Goal: Transaction & Acquisition: Book appointment/travel/reservation

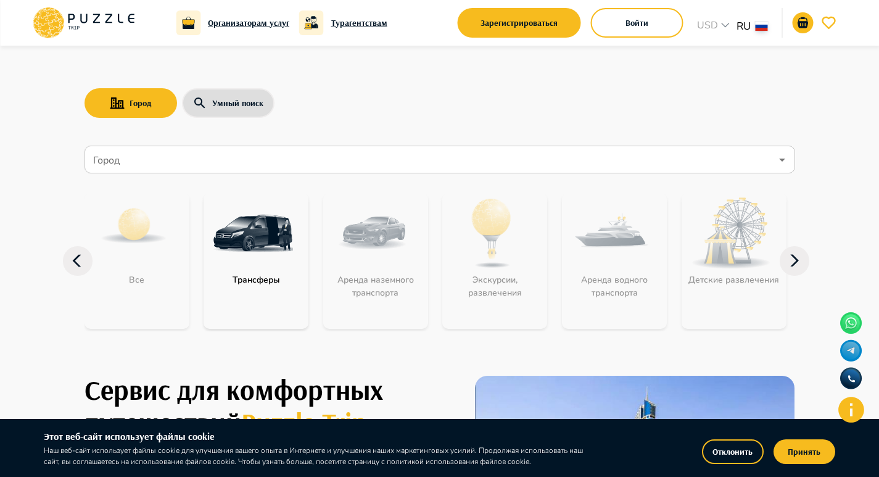
click at [157, 159] on input "Город" at bounding box center [431, 159] width 680 height 23
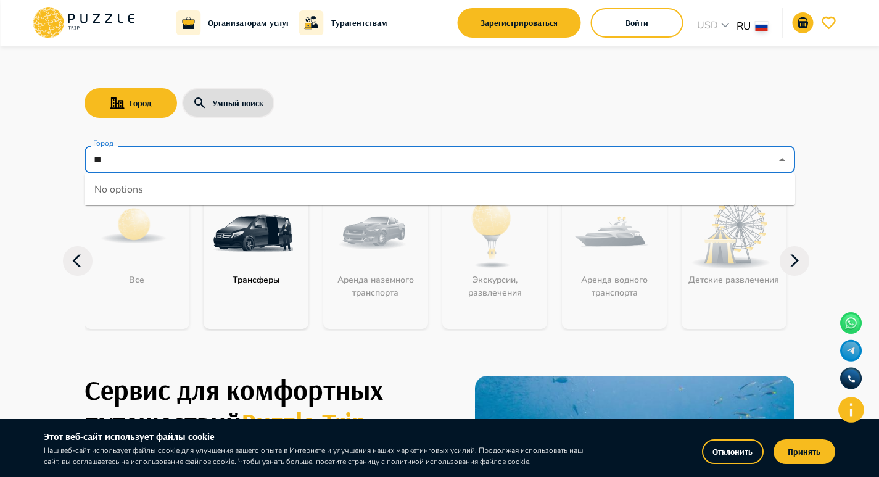
type input "*"
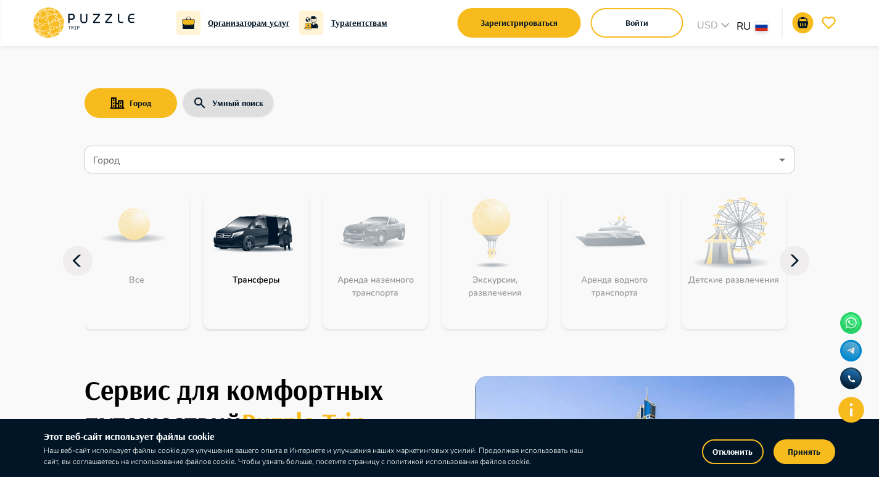
click at [417, 112] on div "Город Умный поиск" at bounding box center [440, 103] width 711 height 36
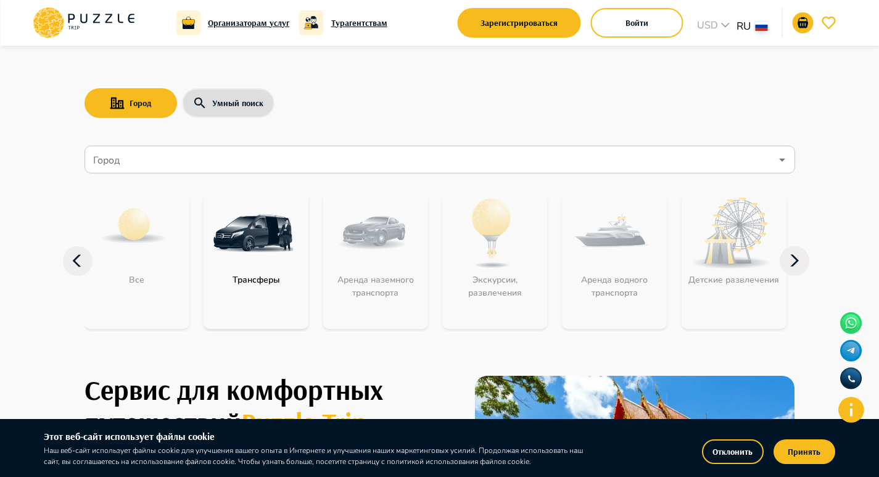
click at [276, 163] on input "Город" at bounding box center [431, 159] width 680 height 23
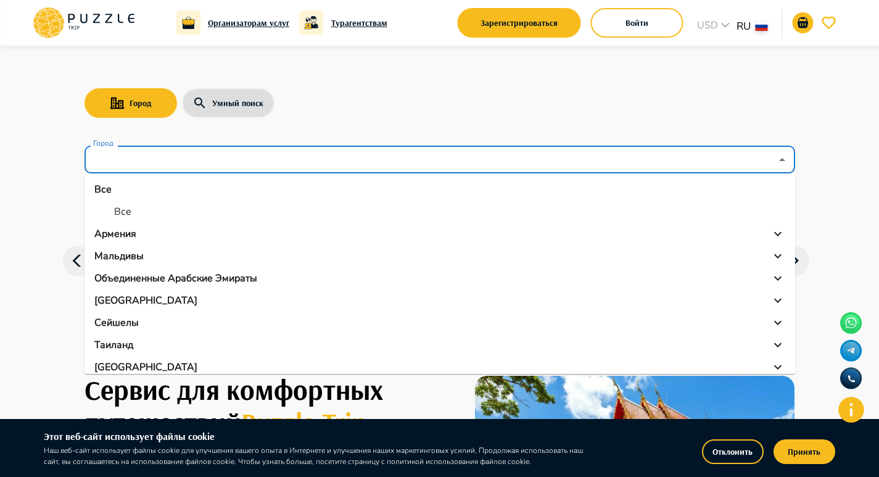
scroll to position [9, 0]
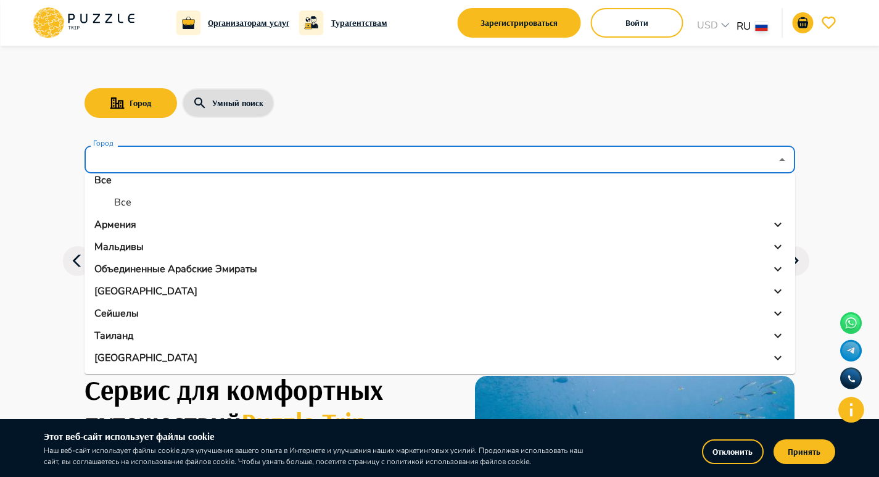
click at [116, 352] on p "[GEOGRAPHIC_DATA]" at bounding box center [145, 357] width 103 height 15
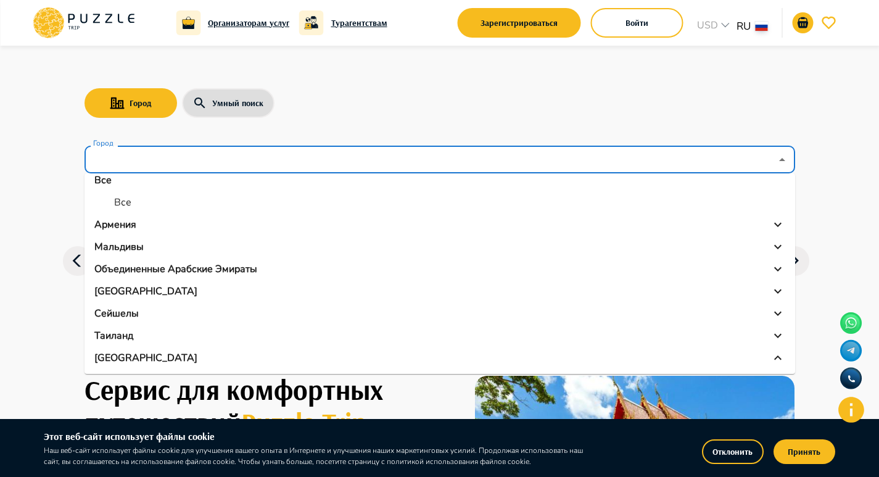
click at [125, 360] on p "[GEOGRAPHIC_DATA]" at bounding box center [145, 357] width 103 height 15
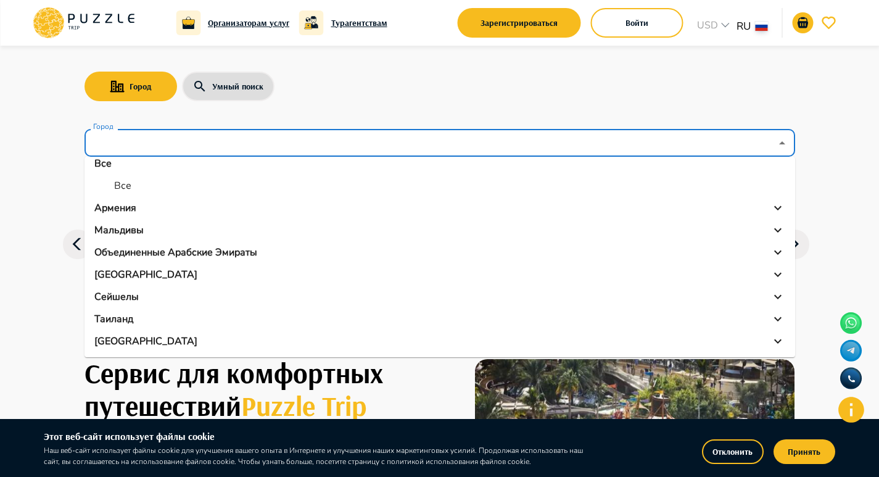
scroll to position [185, 0]
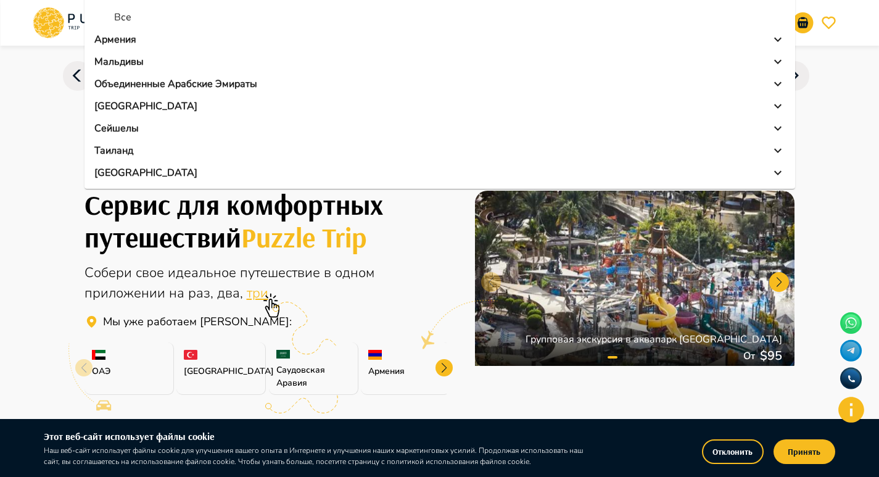
click at [126, 170] on p "[GEOGRAPHIC_DATA]" at bounding box center [145, 172] width 103 height 15
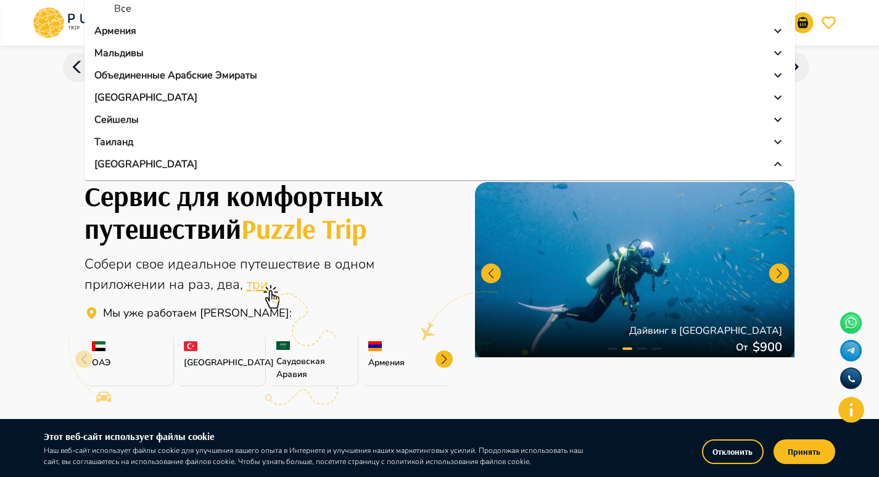
scroll to position [247, 0]
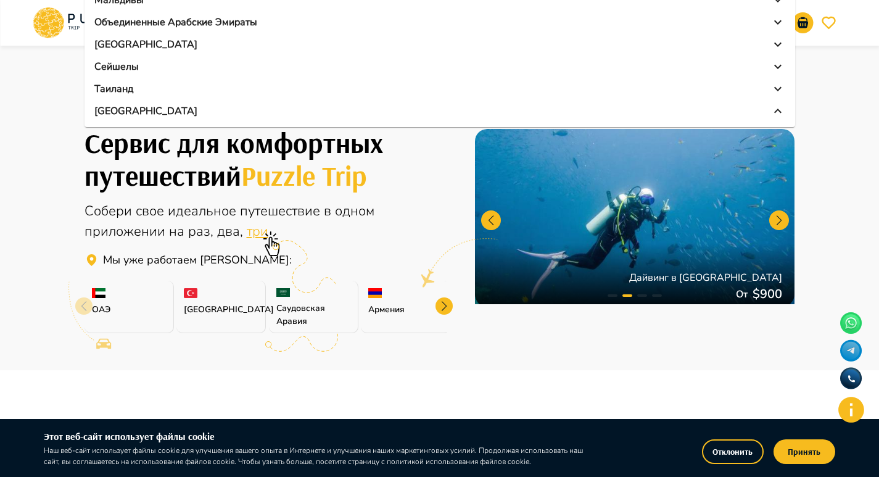
click at [259, 231] on icon at bounding box center [271, 243] width 25 height 25
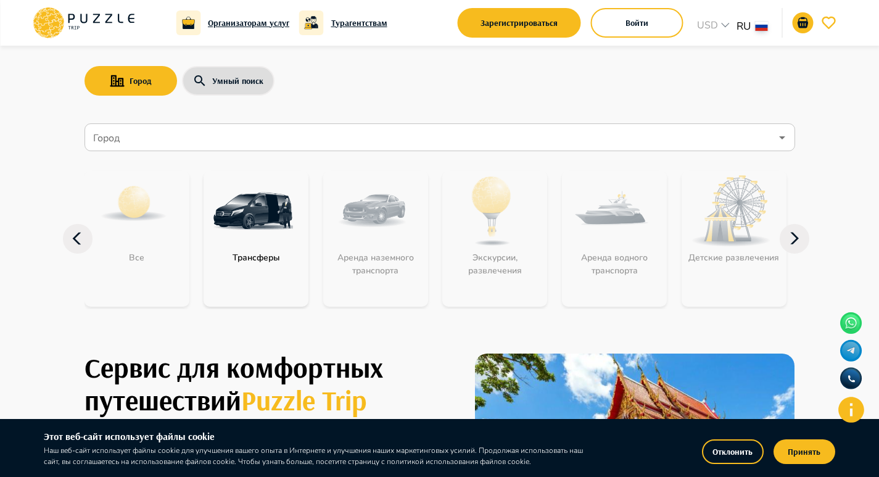
scroll to position [269, 0]
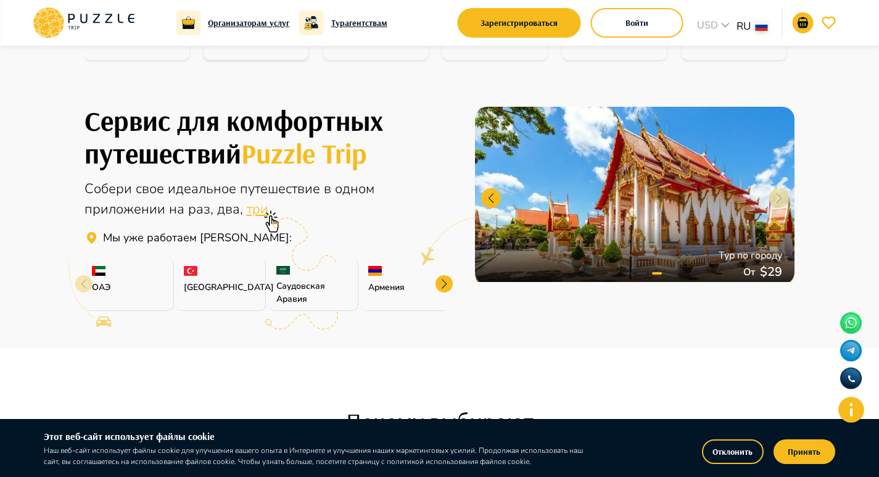
click at [259, 218] on icon at bounding box center [271, 221] width 25 height 25
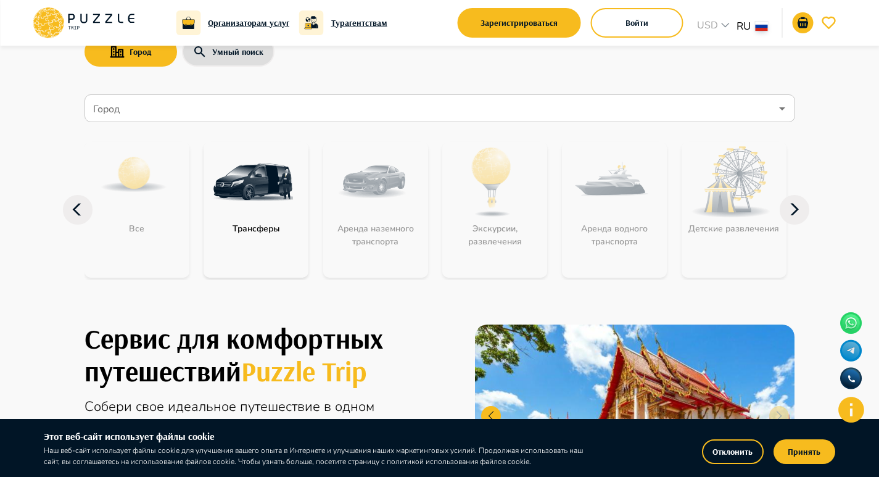
scroll to position [22, 0]
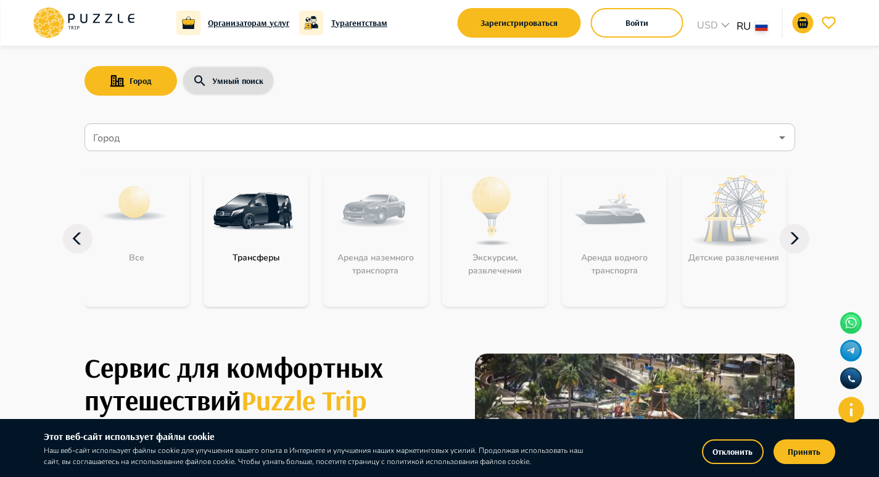
click at [141, 126] on input "Город" at bounding box center [431, 137] width 680 height 23
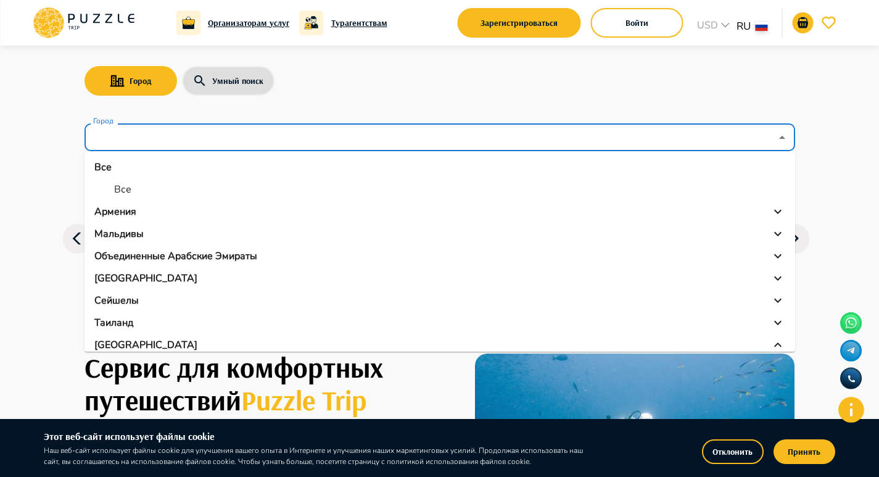
click at [109, 167] on p "Все" at bounding box center [102, 167] width 17 height 15
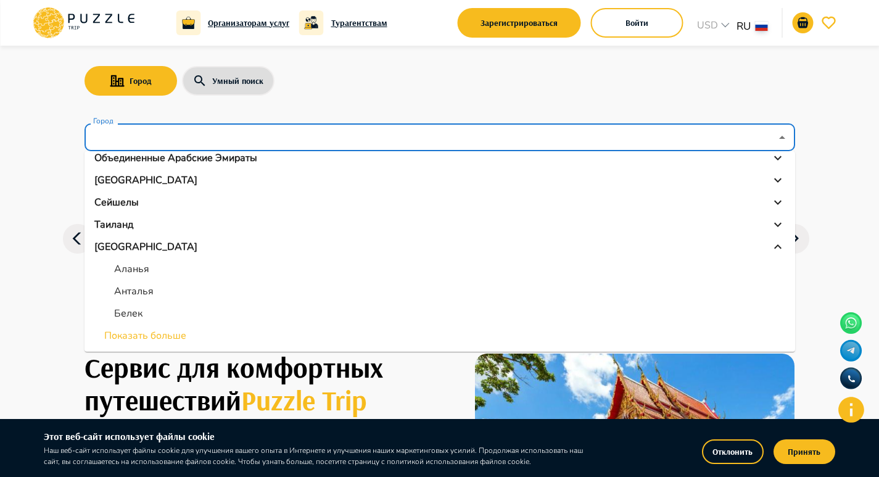
scroll to position [84, 0]
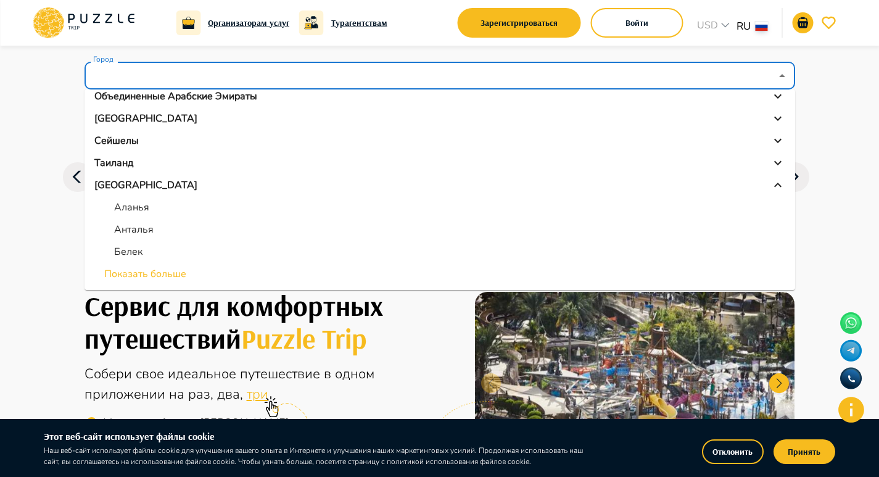
click at [171, 271] on li "Показать больше" at bounding box center [440, 274] width 711 height 22
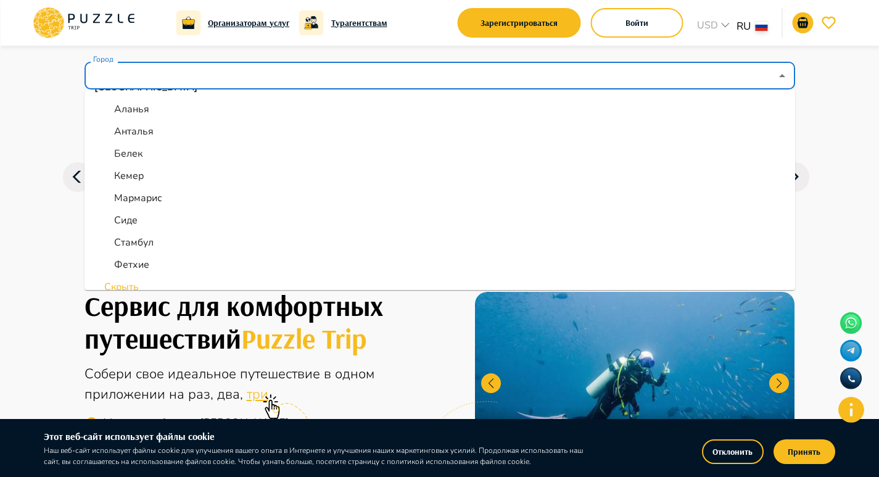
scroll to position [209, 0]
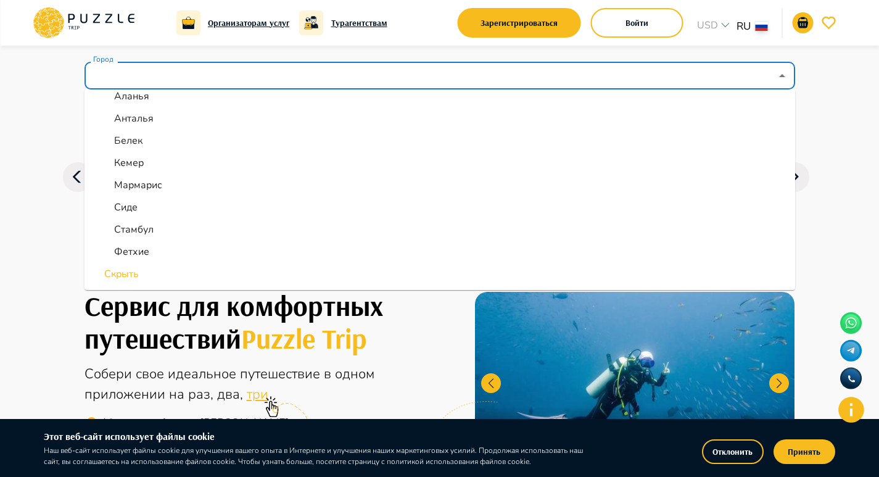
click at [183, 228] on li "Стамбул" at bounding box center [440, 229] width 711 height 22
type input "*******"
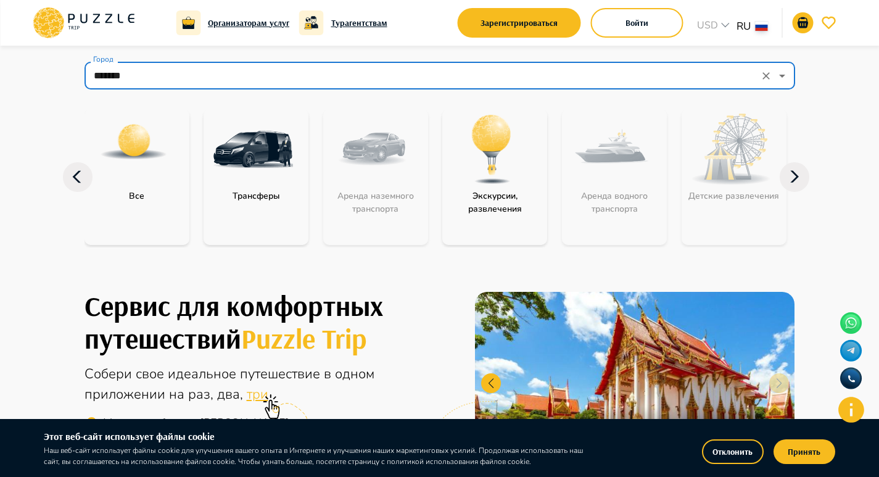
click at [418, 277] on div "Сервис для комфортных путешествий Puzzle Trip Собери свое идеальное путешествие…" at bounding box center [440, 382] width 740 height 234
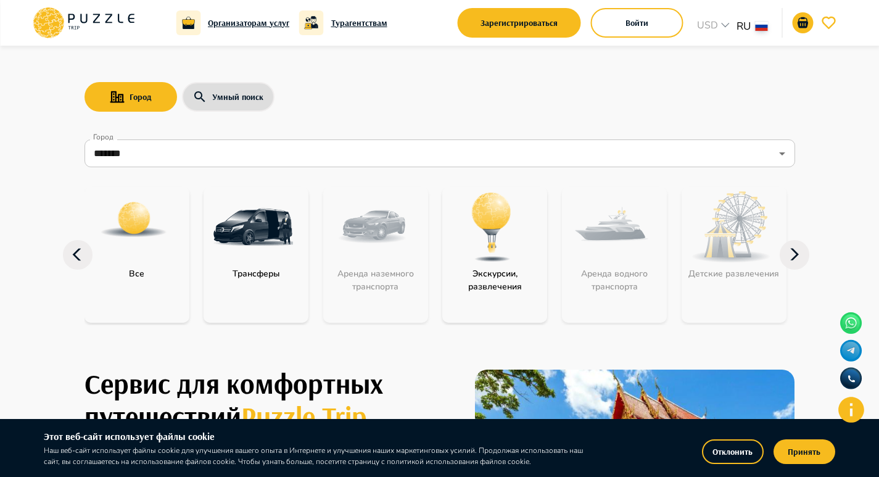
scroll to position [0, 0]
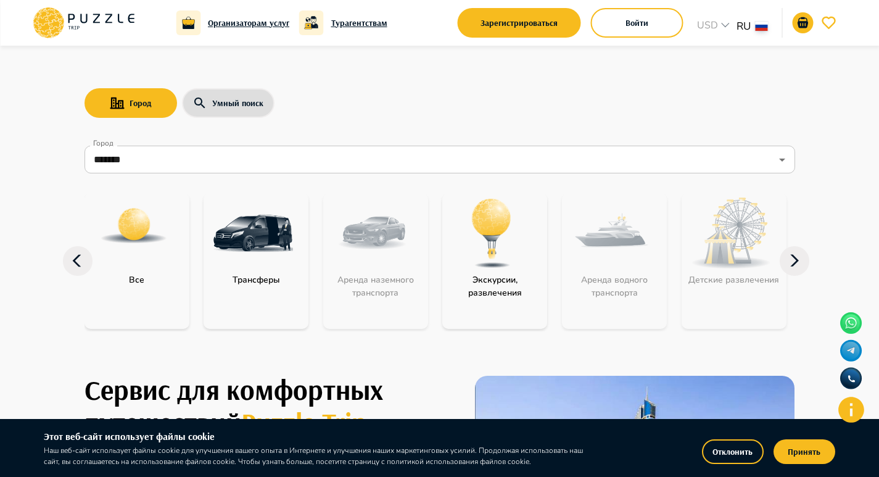
click at [802, 261] on icon at bounding box center [795, 261] width 30 height 30
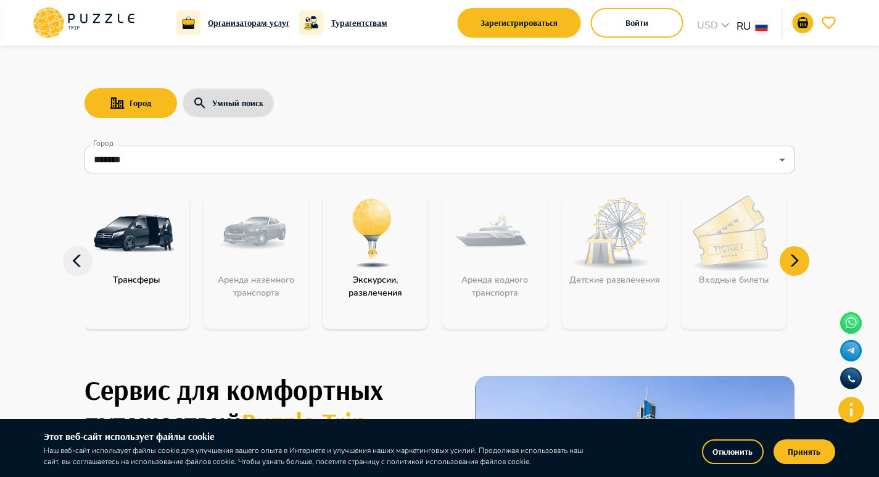
click at [802, 261] on icon at bounding box center [795, 261] width 30 height 30
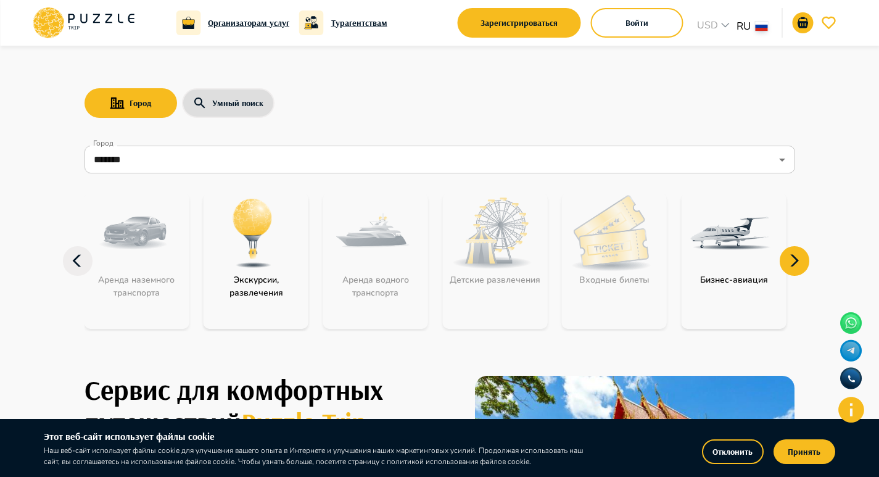
click at [802, 261] on icon at bounding box center [795, 261] width 30 height 30
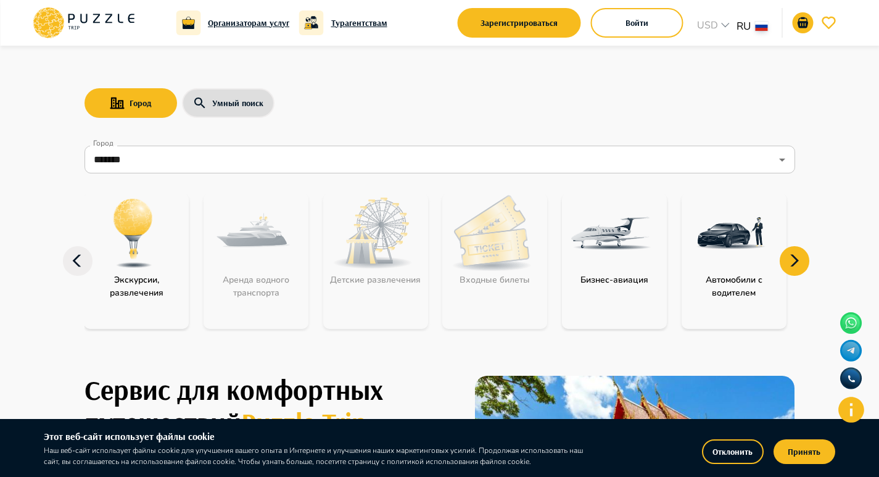
click at [802, 261] on icon at bounding box center [795, 261] width 30 height 30
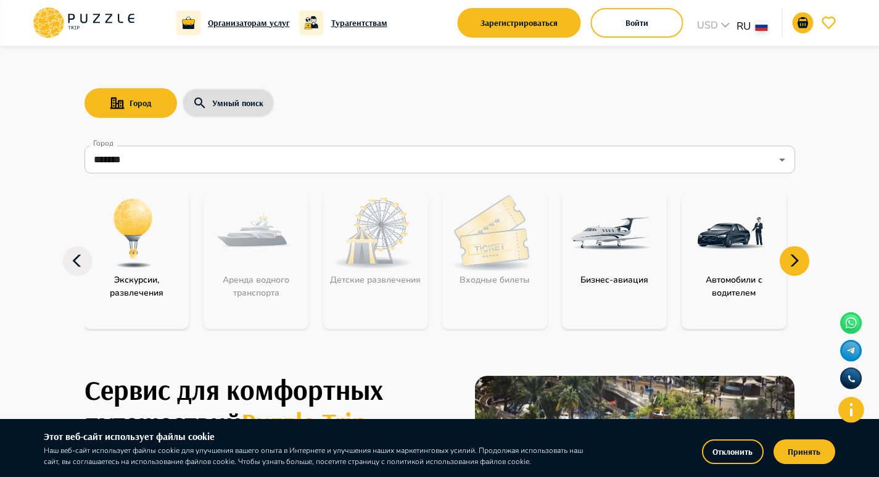
click at [76, 260] on icon at bounding box center [78, 261] width 30 height 30
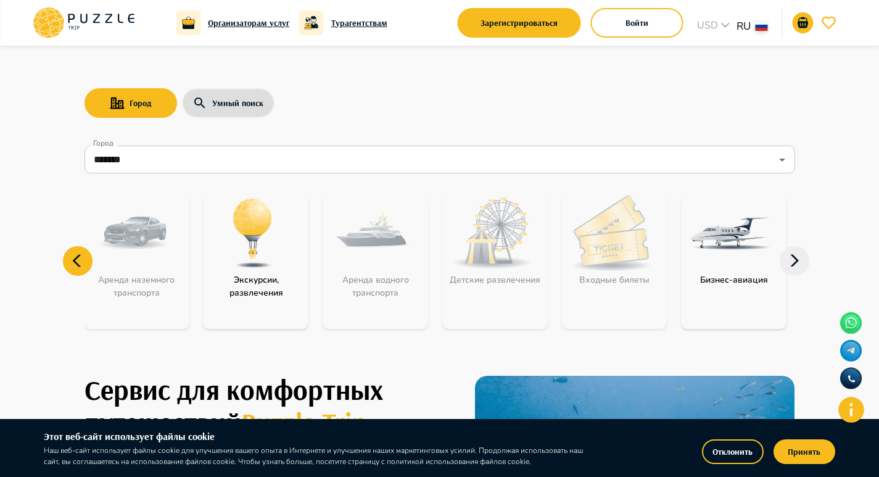
click at [76, 260] on icon at bounding box center [78, 261] width 30 height 30
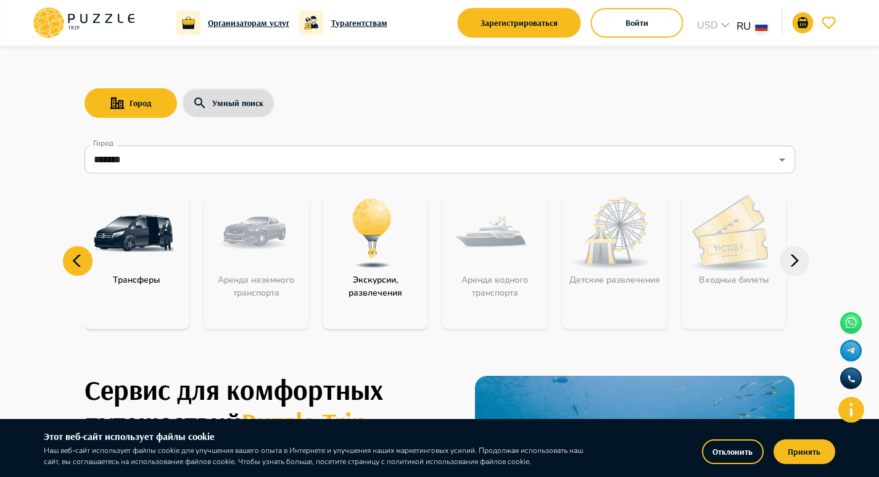
click at [76, 260] on icon at bounding box center [78, 261] width 30 height 30
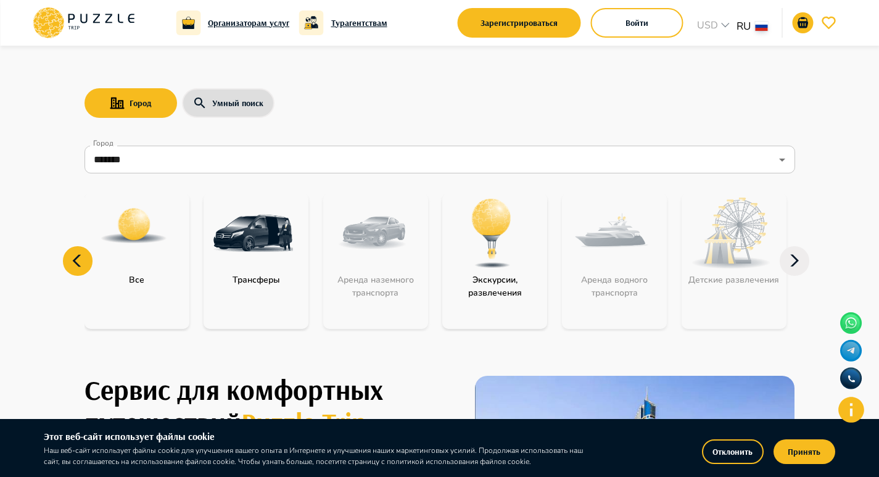
click at [76, 260] on icon at bounding box center [78, 261] width 30 height 30
click at [157, 249] on img at bounding box center [133, 225] width 69 height 69
